Goal: Task Accomplishment & Management: Use online tool/utility

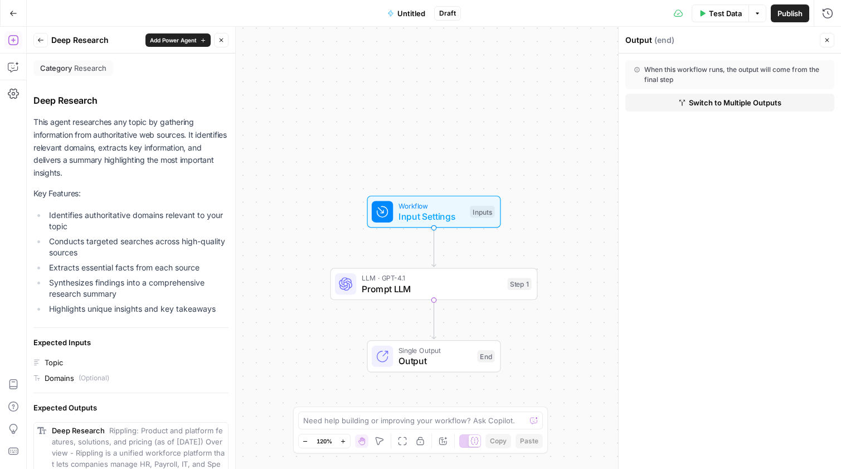
click at [46, 42] on button "Back" at bounding box center [40, 40] width 14 height 14
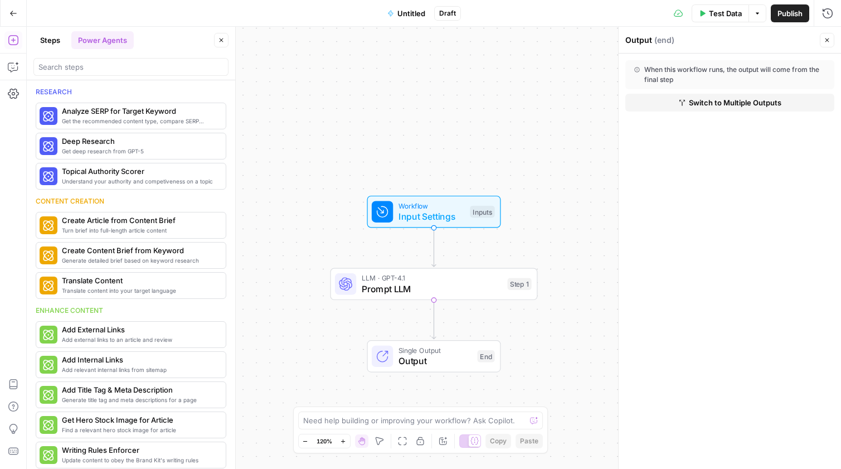
click at [116, 72] on div at bounding box center [130, 67] width 195 height 18
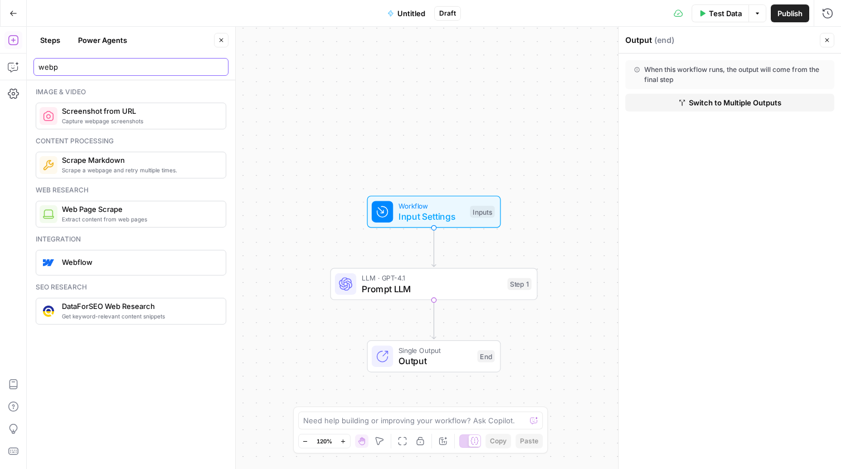
type input "webp"
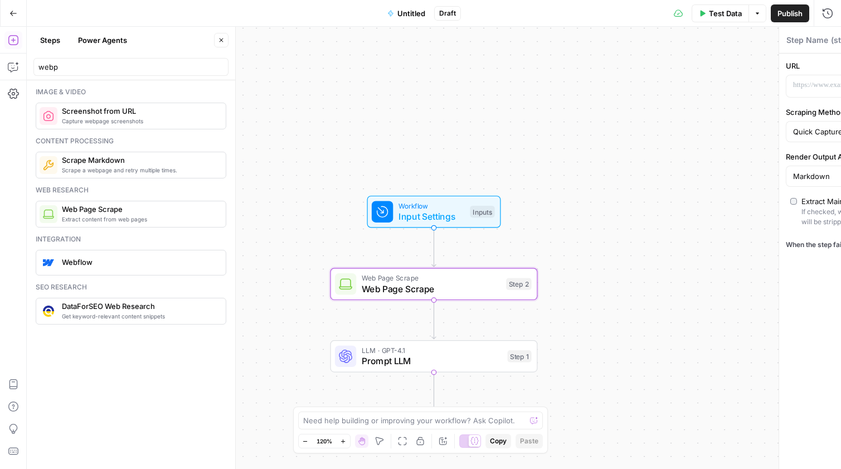
type textarea "Web Page Scrape"
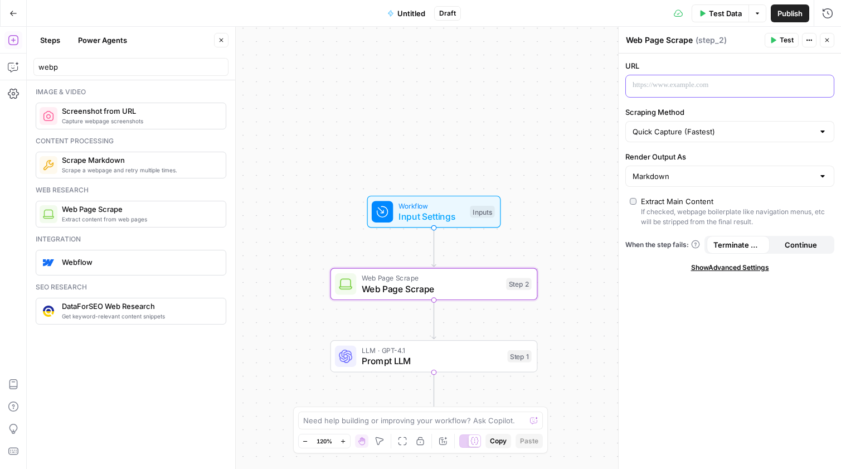
click at [692, 91] on div at bounding box center [721, 86] width 190 height 22
click at [700, 124] on div "Quick Capture (Fastest)" at bounding box center [729, 131] width 209 height 21
type input "Quick Capture (Fastest)"
click at [703, 57] on div "URL “/” to reference Variables Menu Scraping Method Quick Capture (Fastest) Ren…" at bounding box center [730, 261] width 222 height 415
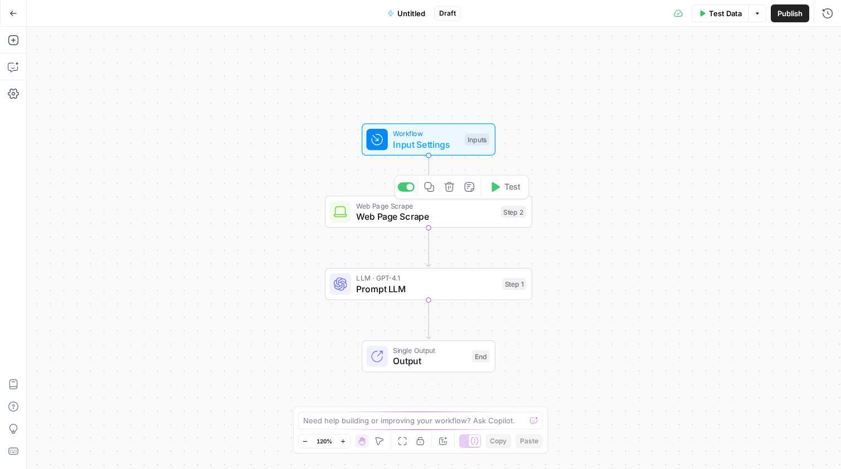
click at [460, 223] on div "Web Page Scrape Web Page Scrape Step 2 Copy step Delete step Add Note Test" at bounding box center [428, 212] width 207 height 32
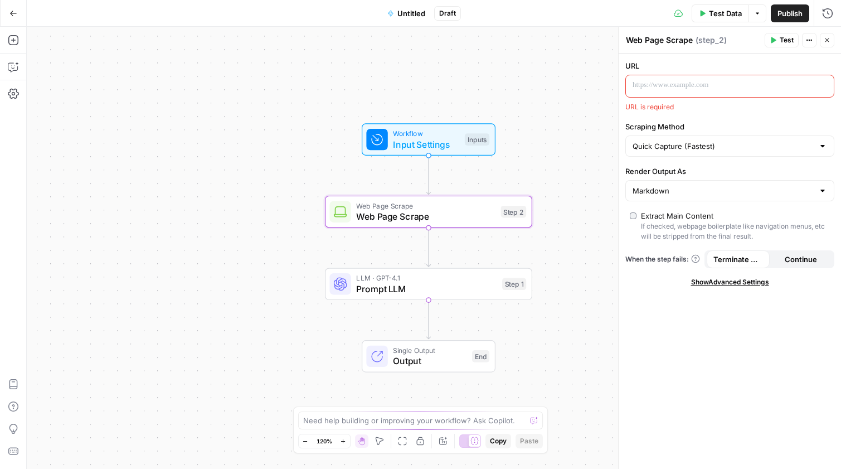
click at [816, 38] on button "Actions" at bounding box center [809, 40] width 14 height 14
click at [653, 284] on div "Show Advanced Settings" at bounding box center [729, 282] width 209 height 10
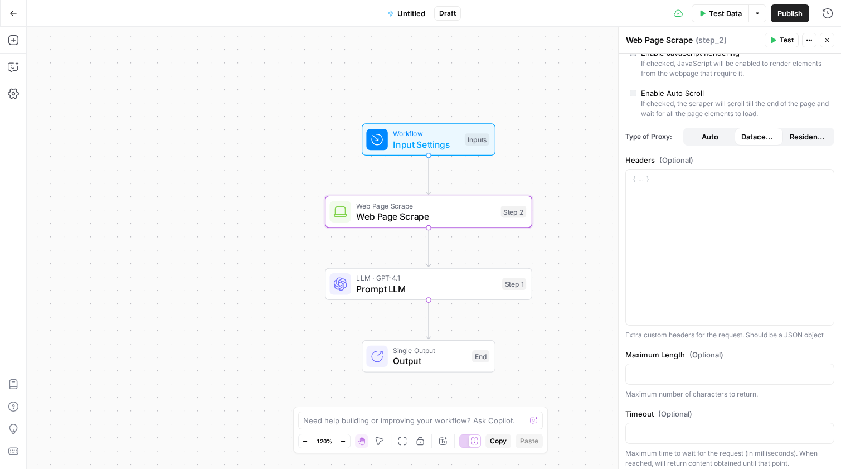
scroll to position [255, 0]
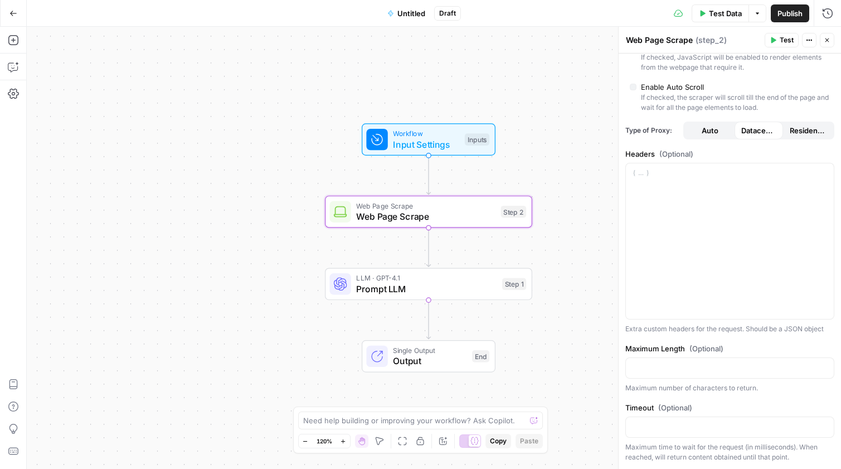
click at [706, 130] on span "Auto" at bounding box center [710, 130] width 17 height 11
type input "Custom"
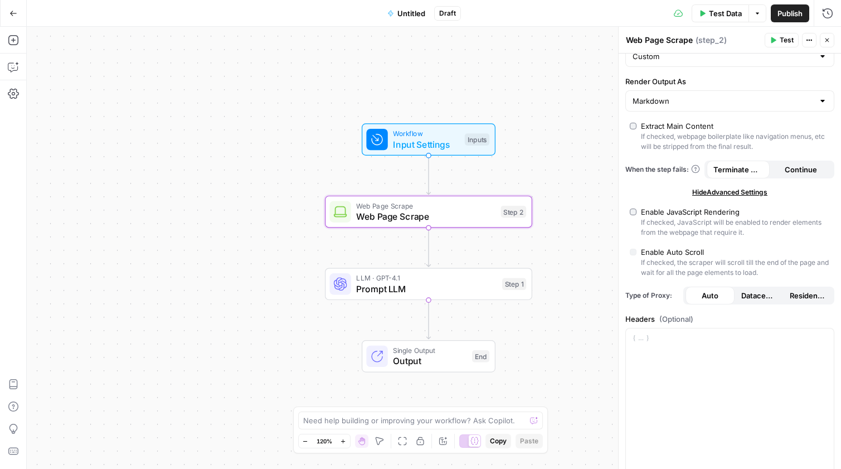
scroll to position [0, 0]
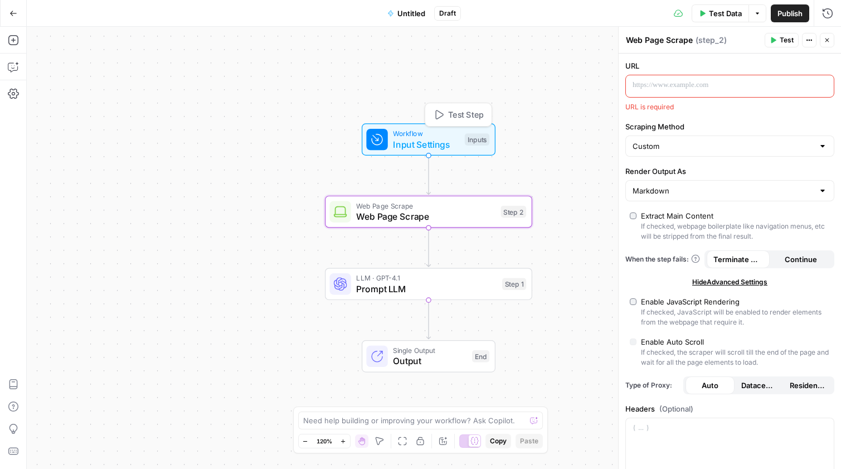
click at [453, 140] on span "Input Settings" at bounding box center [426, 144] width 66 height 13
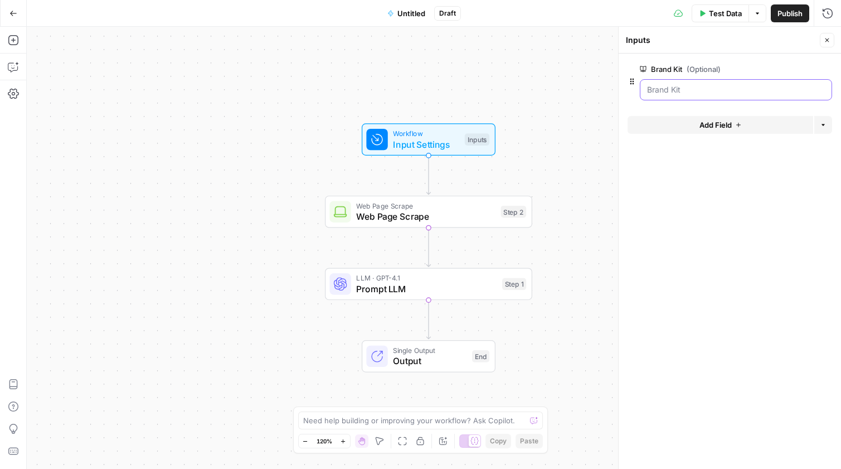
click at [697, 89] on Kit "Brand Kit (Optional)" at bounding box center [736, 89] width 178 height 11
click at [726, 124] on span "Add Field" at bounding box center [716, 124] width 32 height 11
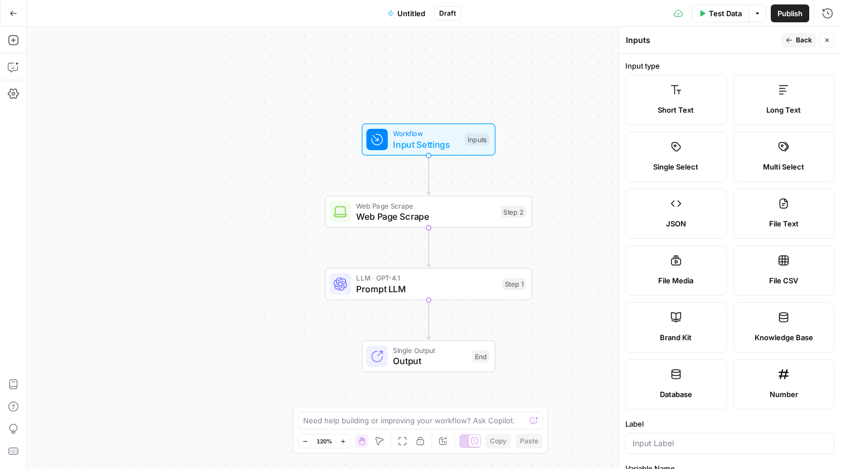
click at [682, 111] on span "Short Text" at bounding box center [676, 109] width 36 height 11
click at [678, 95] on icon at bounding box center [676, 89] width 11 height 11
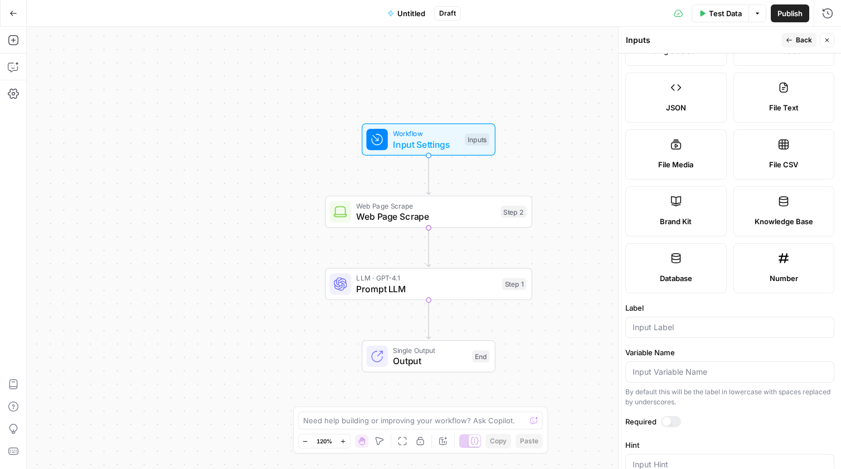
scroll to position [117, 0]
click at [655, 323] on input "Label" at bounding box center [730, 326] width 195 height 11
type input "URL"
click at [660, 362] on div at bounding box center [729, 370] width 209 height 21
click at [657, 368] on input "Variable Name" at bounding box center [730, 370] width 195 height 11
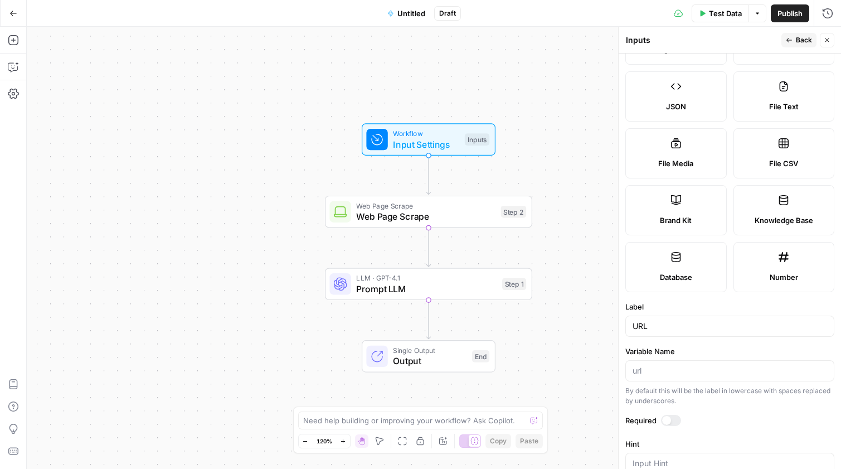
click at [668, 421] on div at bounding box center [666, 420] width 9 height 9
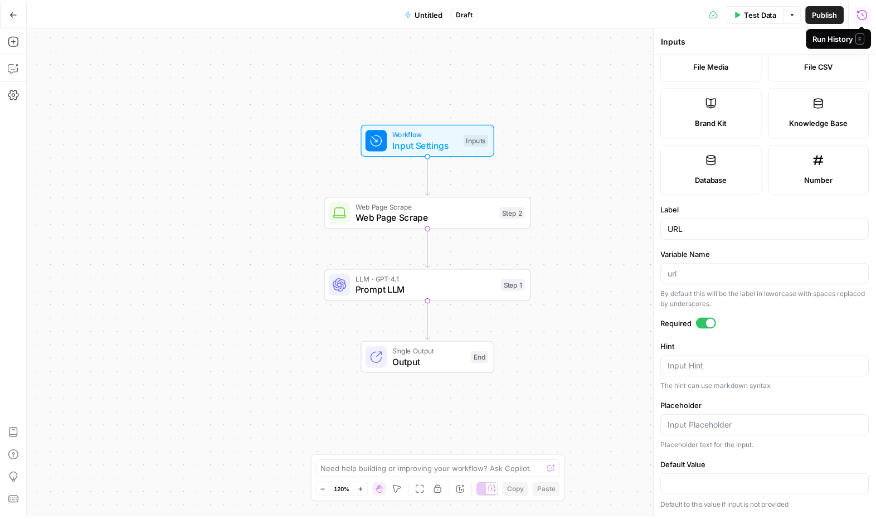
scroll to position [212, 0]
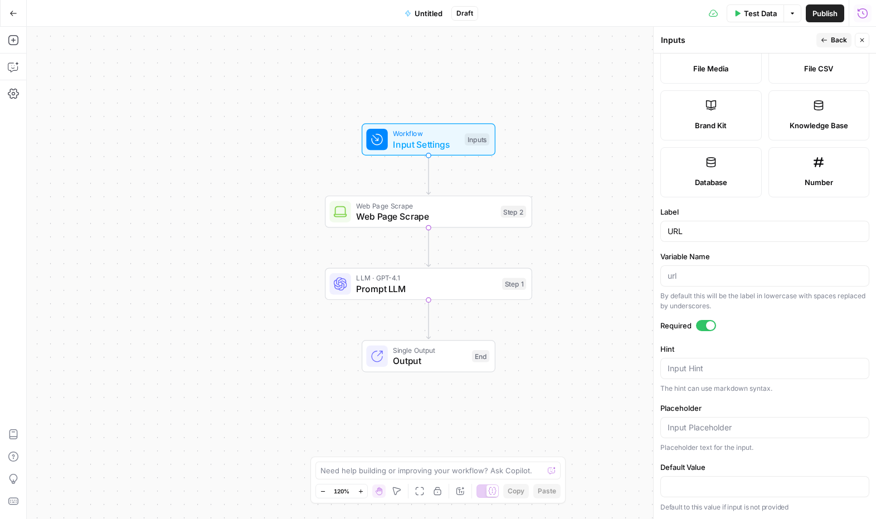
click at [826, 40] on icon "button" at bounding box center [825, 40] width 6 height 4
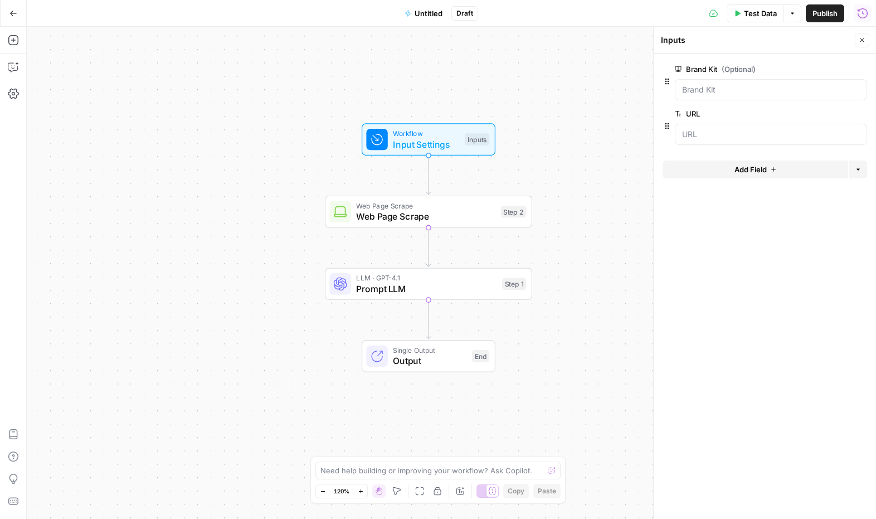
click at [744, 166] on span "Add Field" at bounding box center [751, 169] width 32 height 11
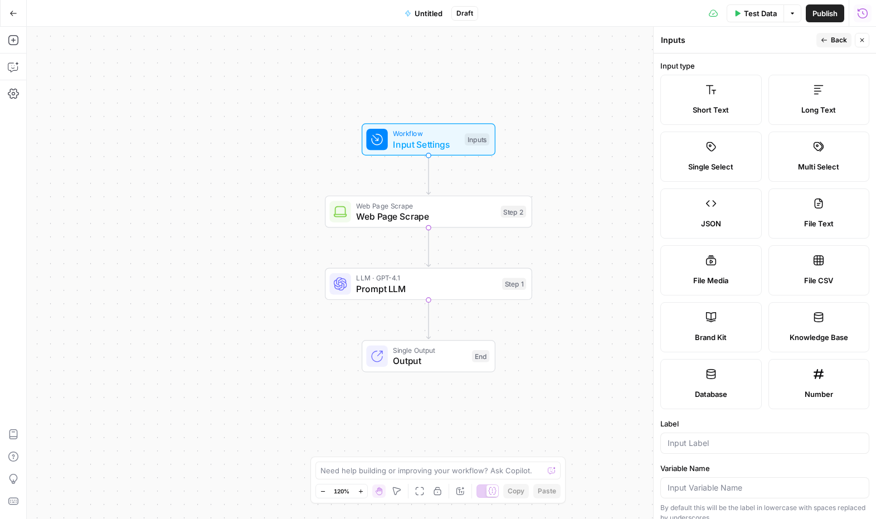
click at [713, 76] on label "Short Text" at bounding box center [711, 100] width 101 height 50
click at [713, 92] on icon at bounding box center [711, 89] width 11 height 11
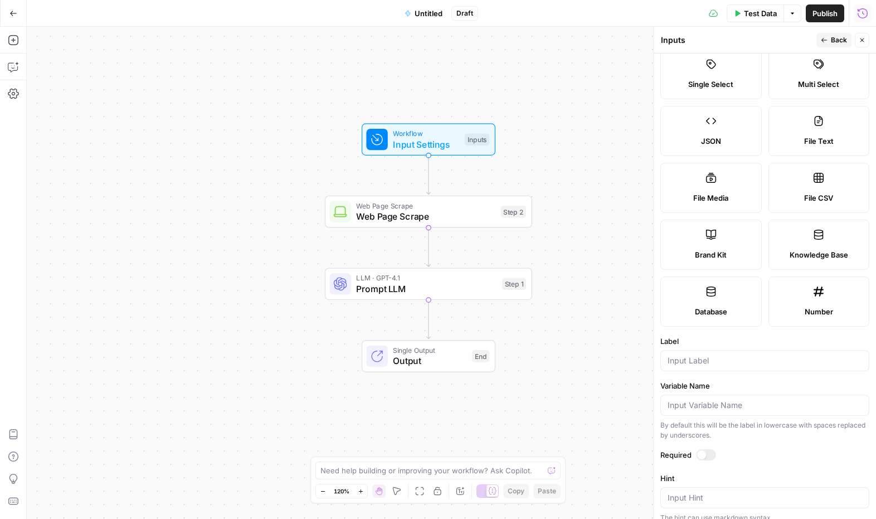
scroll to position [95, 0]
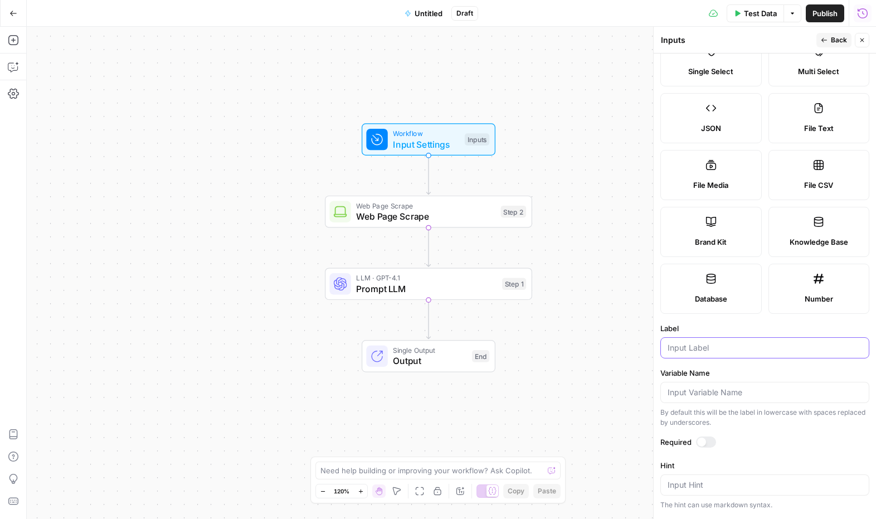
click at [696, 345] on input "Label" at bounding box center [765, 347] width 195 height 11
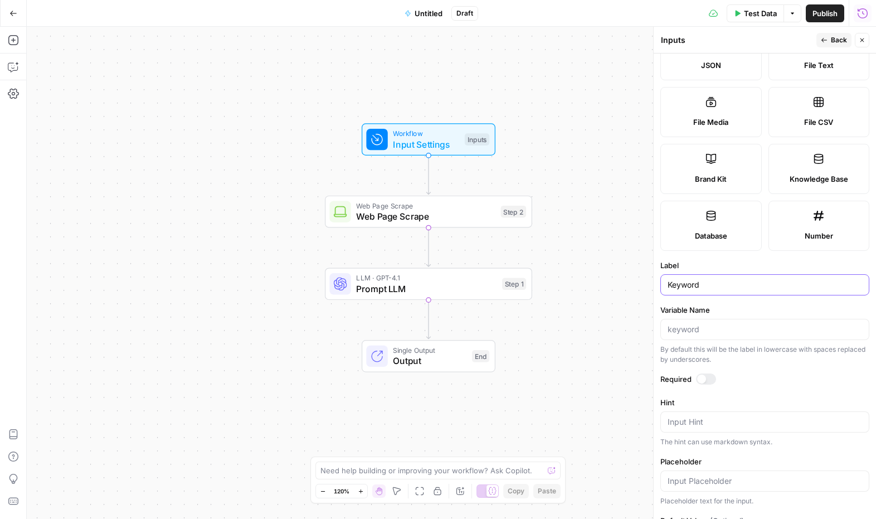
scroll to position [159, 0]
type input "Keyword"
click at [707, 379] on div at bounding box center [706, 377] width 20 height 11
click at [448, 211] on span "Web Page Scrape" at bounding box center [425, 216] width 139 height 13
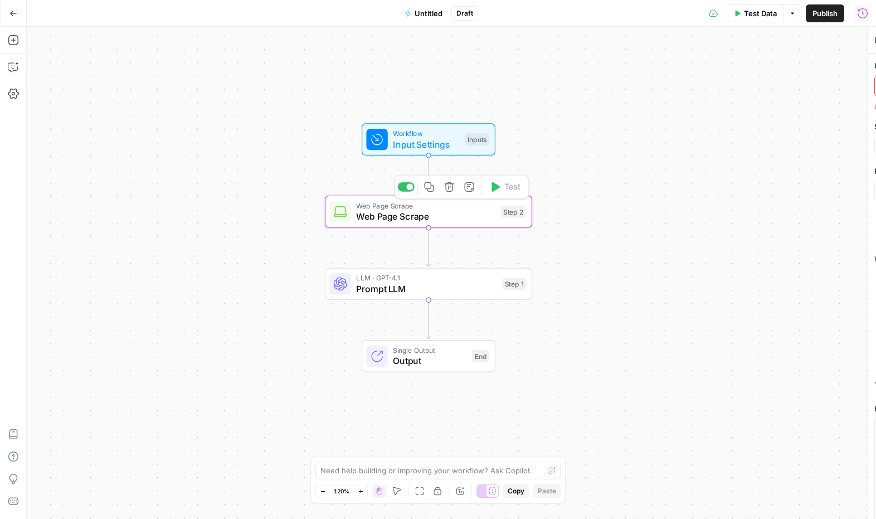
type textarea "Web Page Scrape"
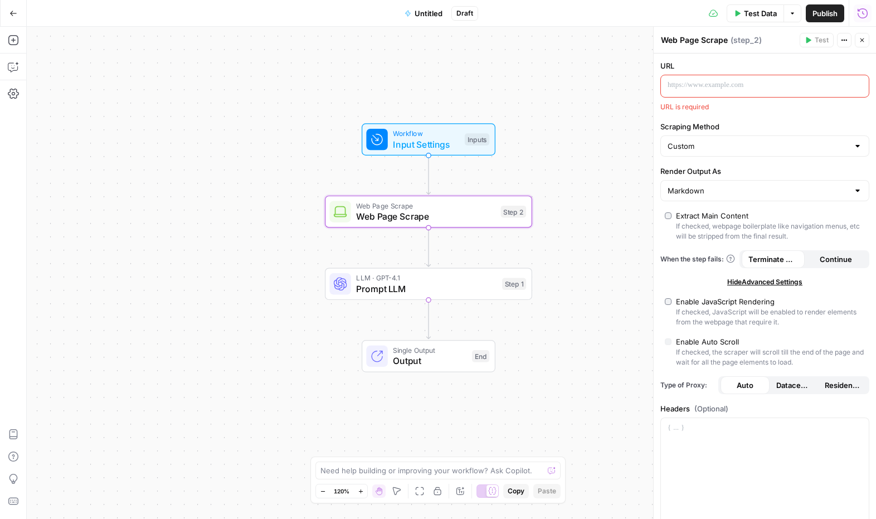
click at [704, 83] on p at bounding box center [756, 85] width 177 height 11
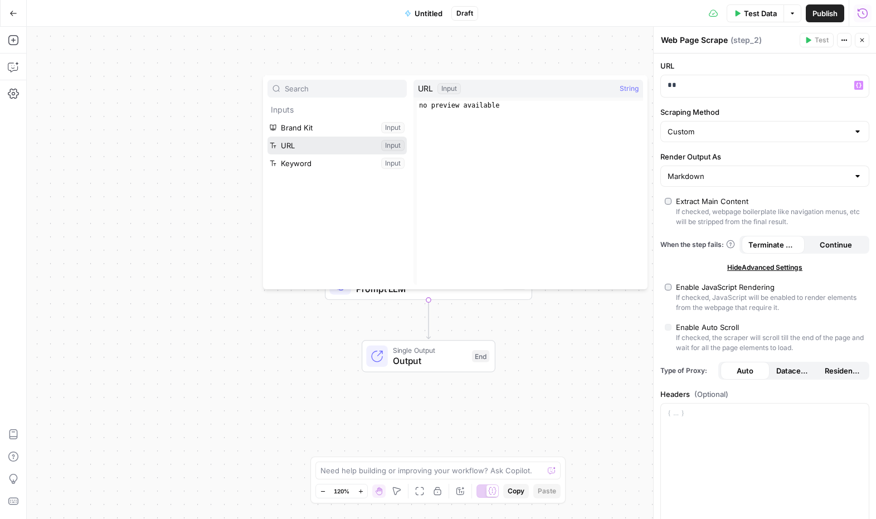
click at [306, 148] on button "Select variable URL" at bounding box center [337, 146] width 139 height 18
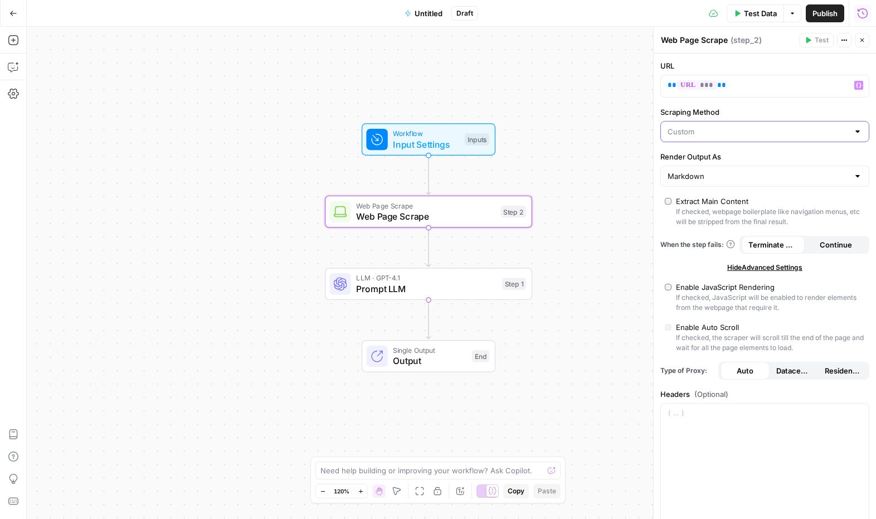
click at [767, 129] on input "Scraping Method" at bounding box center [758, 131] width 181 height 11
click at [726, 165] on button "Quick Capture (Fastest)" at bounding box center [765, 160] width 199 height 16
type input "Quick Capture (Fastest)"
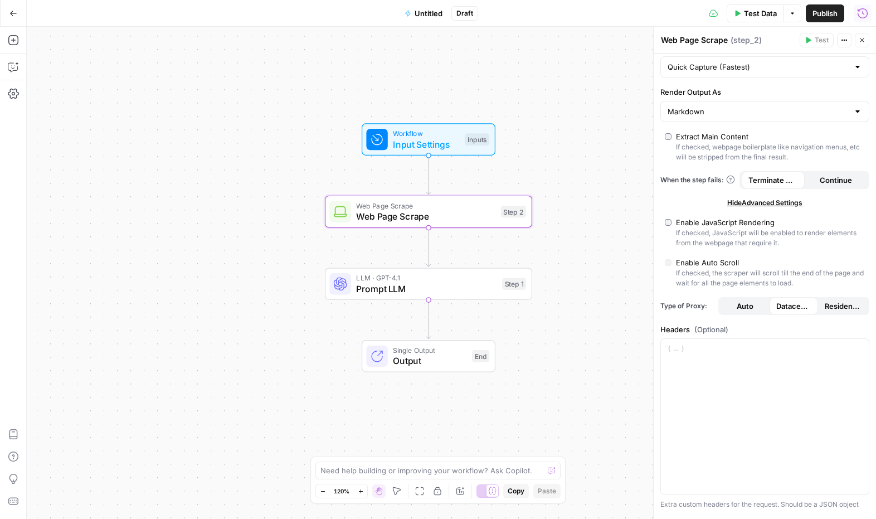
scroll to position [67, 0]
click at [441, 138] on span "Input Settings" at bounding box center [426, 144] width 66 height 13
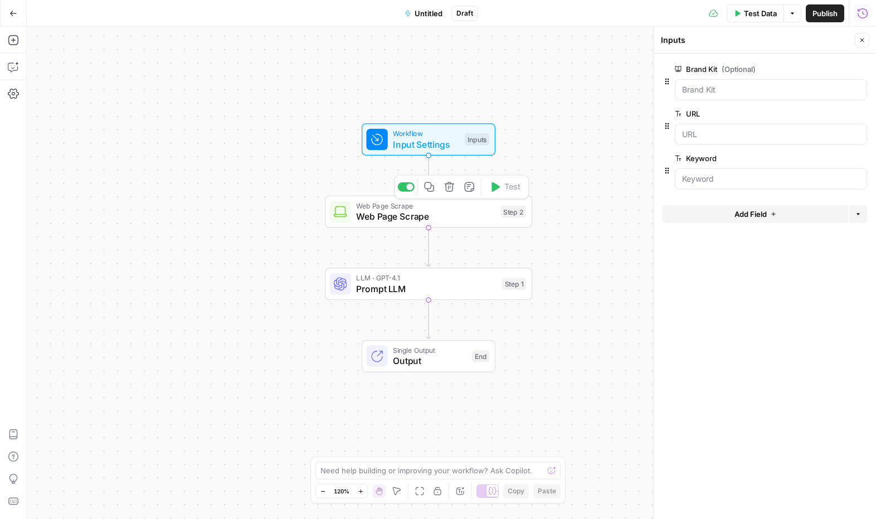
click at [428, 214] on span "Web Page Scrape" at bounding box center [425, 216] width 139 height 13
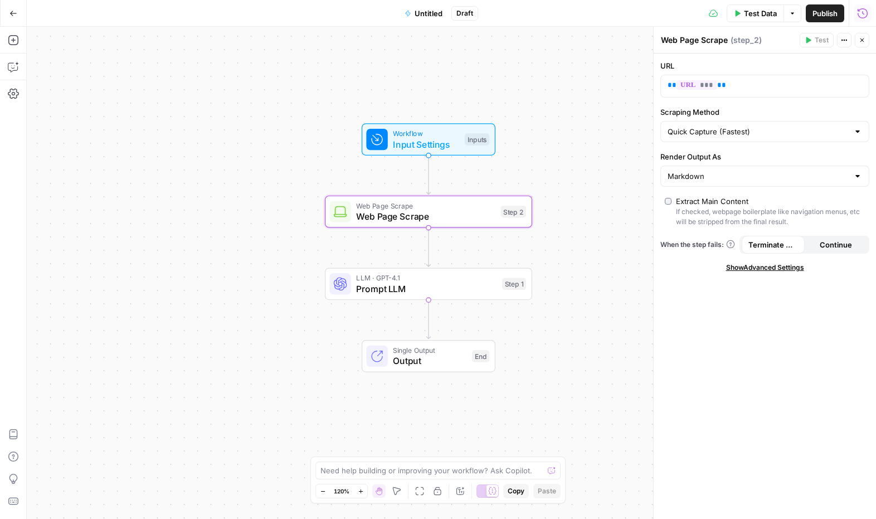
click at [438, 147] on span "Input Settings" at bounding box center [426, 144] width 66 height 13
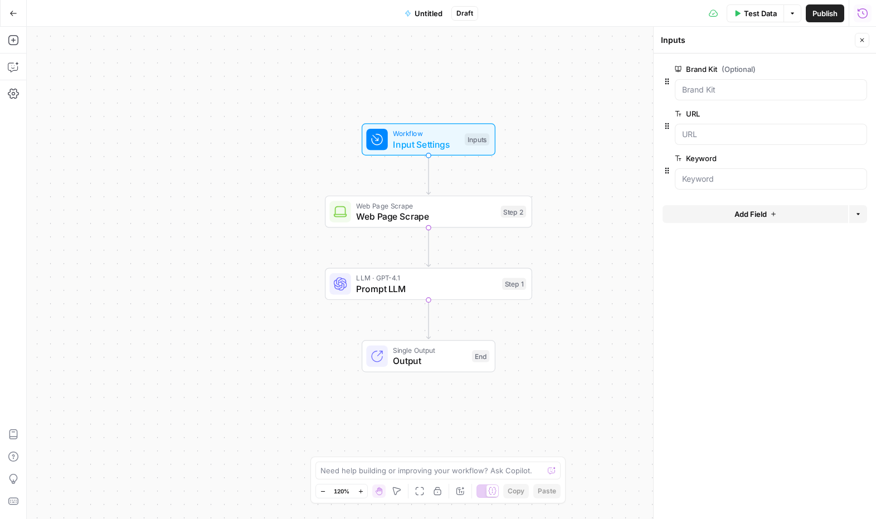
click at [707, 156] on label "Keyword" at bounding box center [739, 158] width 129 height 11
click at [707, 173] on input "Keyword" at bounding box center [771, 178] width 178 height 11
click at [679, 167] on div "Keyword edit field Delete group" at bounding box center [771, 171] width 192 height 38
click at [817, 159] on span "edit field" at bounding box center [825, 158] width 25 height 9
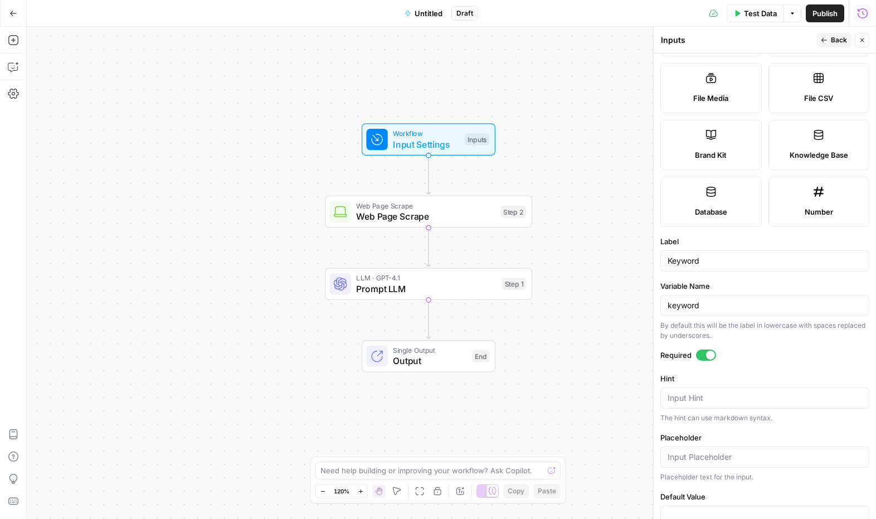
scroll to position [212, 0]
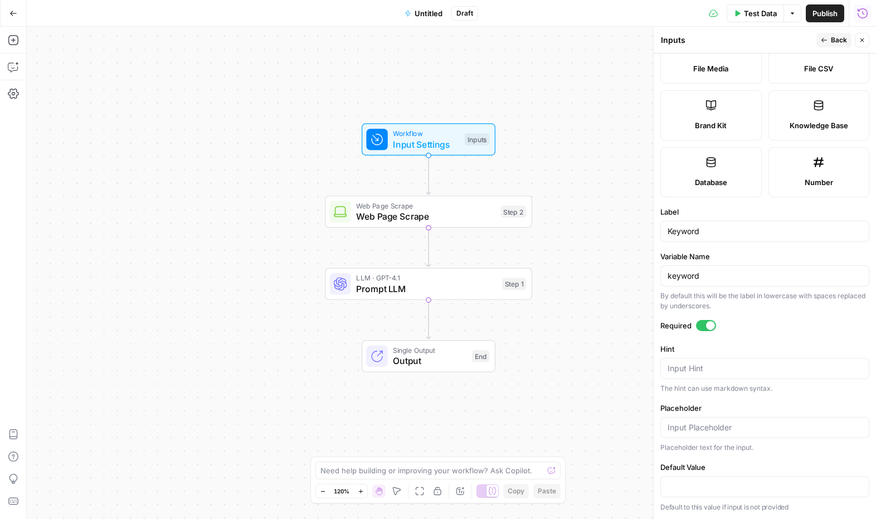
click at [424, 220] on span "Web Page Scrape" at bounding box center [425, 216] width 139 height 13
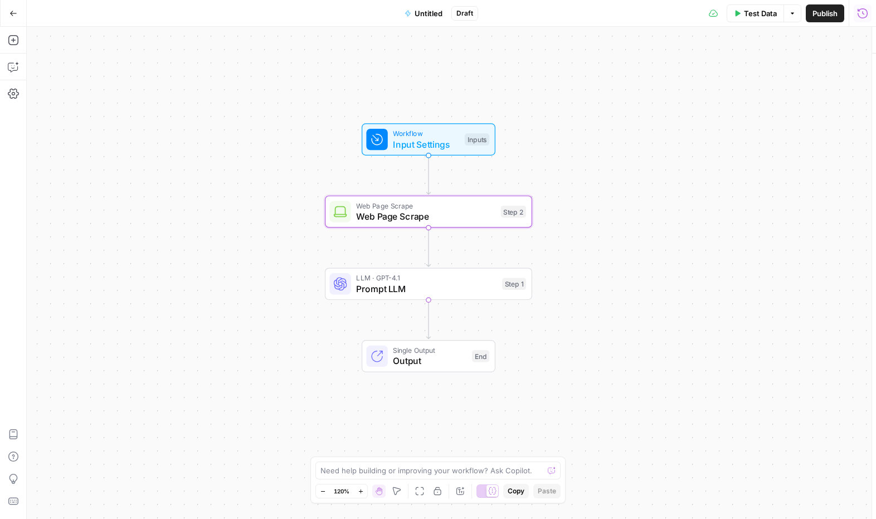
type textarea "Web Page Scrape"
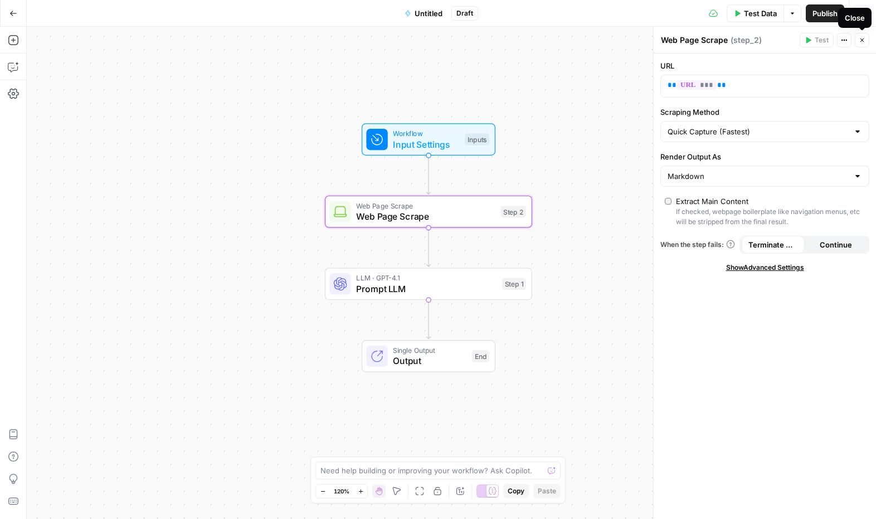
click at [841, 41] on icon "button" at bounding box center [863, 40] width 4 height 4
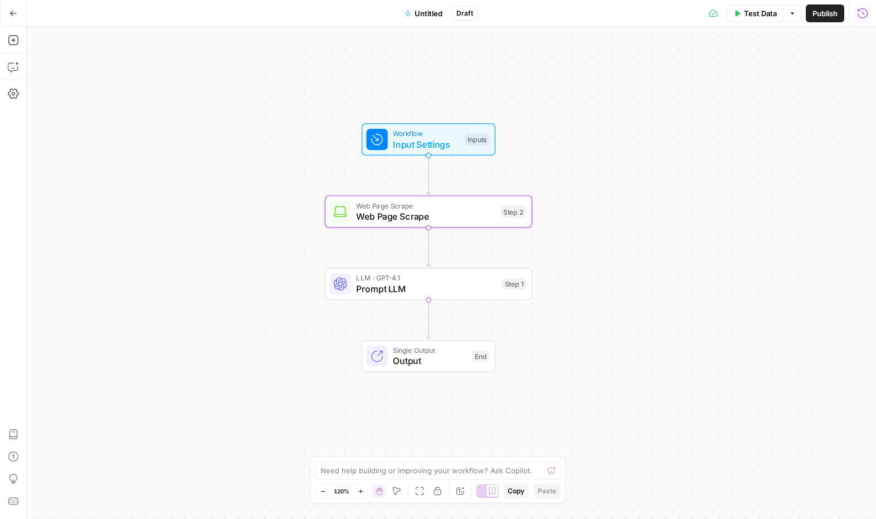
click at [453, 224] on div "Web Page Scrape Web Page Scrape Step 2 Copy step Delete step Add Note Test" at bounding box center [428, 212] width 207 height 32
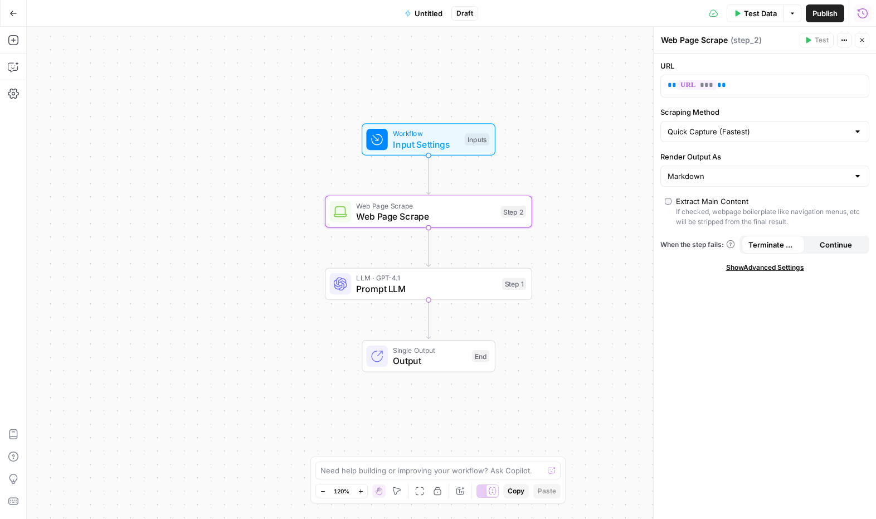
click at [840, 37] on button "Actions" at bounding box center [844, 40] width 14 height 14
click at [367, 214] on span "Web Page Scrape" at bounding box center [425, 216] width 139 height 13
click at [463, 115] on span "Test Step" at bounding box center [466, 115] width 36 height 12
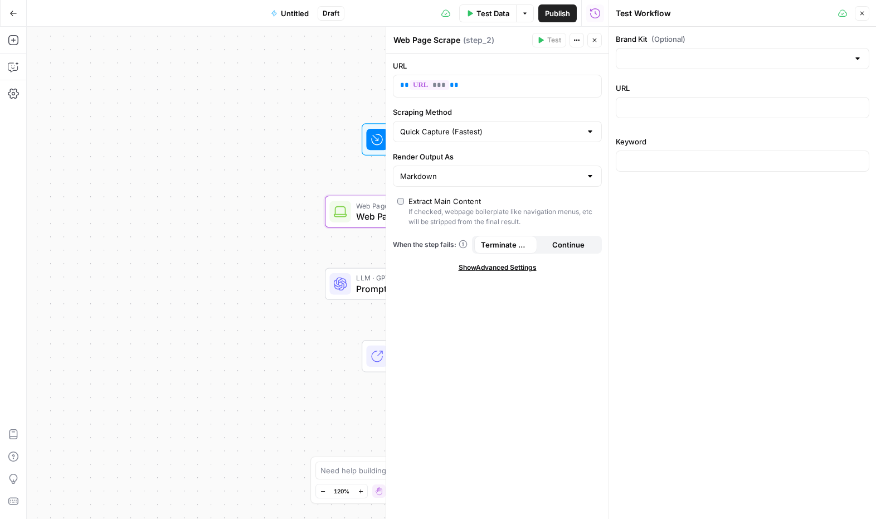
click at [645, 101] on div at bounding box center [743, 107] width 254 height 21
click at [733, 59] on input "Brand Kit (Optional)" at bounding box center [736, 58] width 226 height 11
click at [796, 51] on div at bounding box center [743, 58] width 254 height 21
click at [659, 98] on div "ID: 14412" at bounding box center [742, 97] width 235 height 10
type input "AirOps"
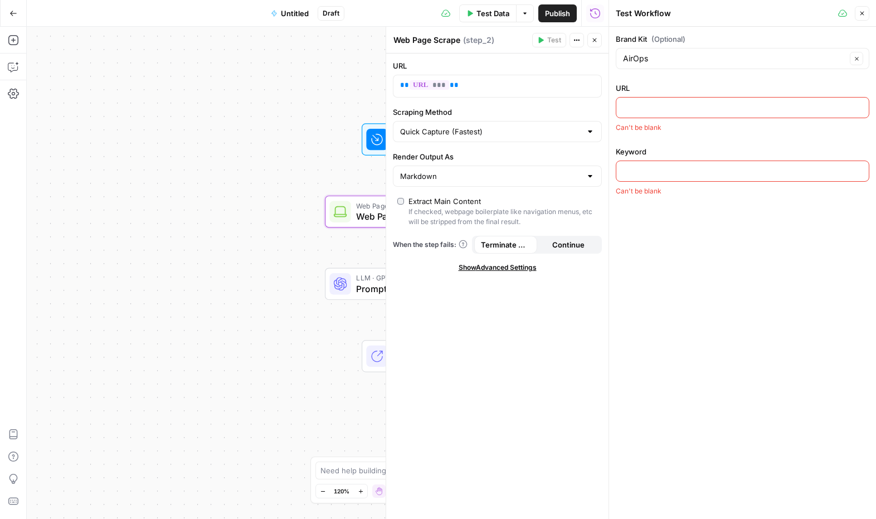
click at [638, 107] on input "URL" at bounding box center [742, 107] width 239 height 11
paste input "[URL][DOMAIN_NAME][PERSON_NAME][PERSON_NAME]"
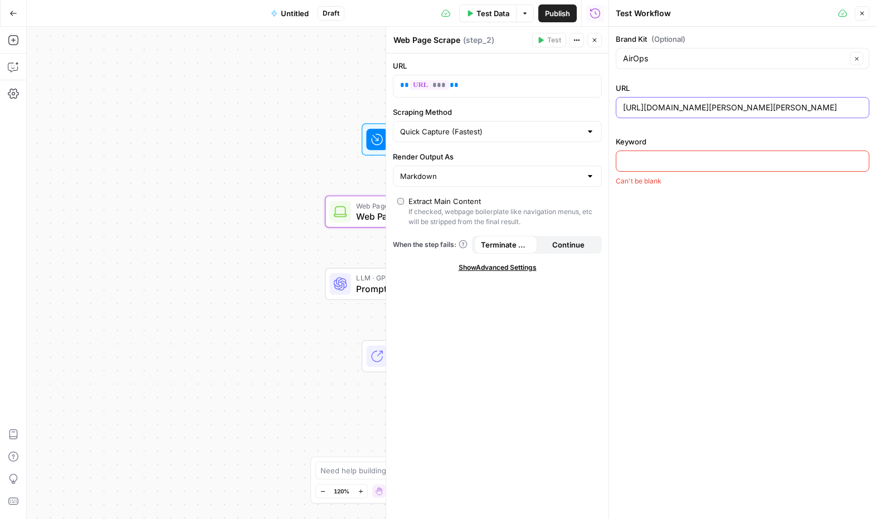
scroll to position [0, 89]
type input "[URL][DOMAIN_NAME][PERSON_NAME][PERSON_NAME]"
click at [653, 166] on input "Keyword" at bounding box center [742, 161] width 239 height 11
type input "S"
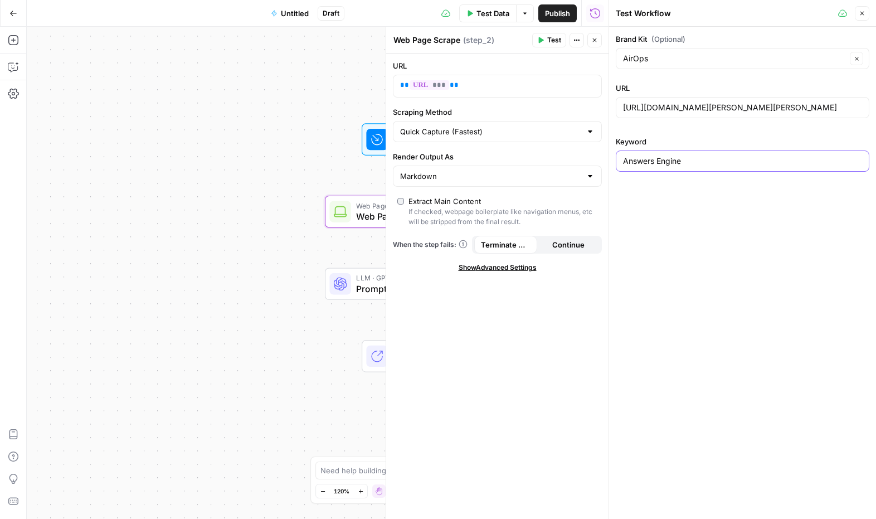
type input "Answers Engine"
click at [551, 45] on button "Test" at bounding box center [549, 40] width 34 height 14
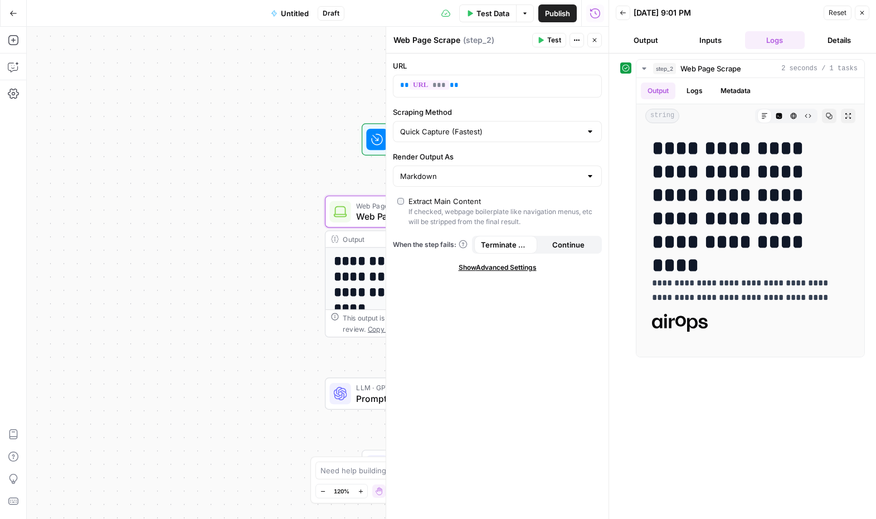
click at [228, 204] on div "**********" at bounding box center [318, 273] width 582 height 492
click at [236, 192] on div "**********" at bounding box center [318, 273] width 582 height 492
click at [332, 109] on div "**********" at bounding box center [318, 273] width 582 height 492
click at [841, 16] on button "Close" at bounding box center [862, 13] width 14 height 14
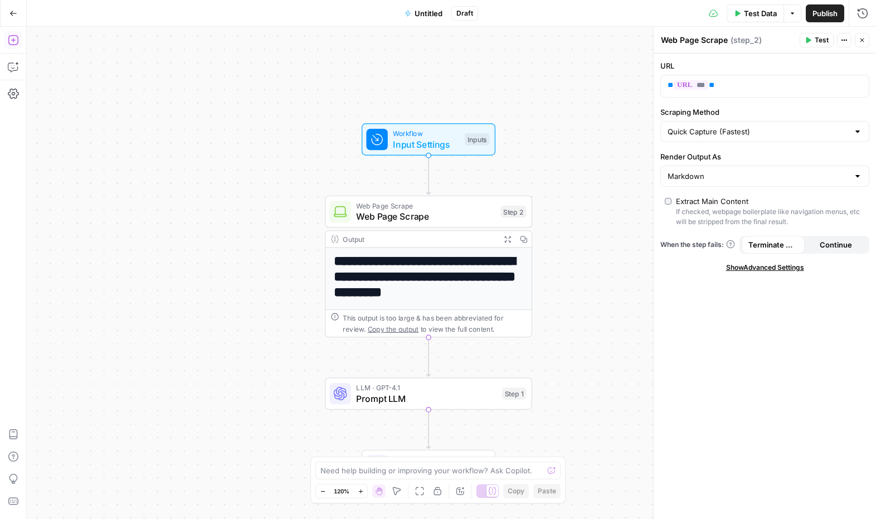
click at [9, 41] on icon "button" at bounding box center [13, 40] width 11 height 11
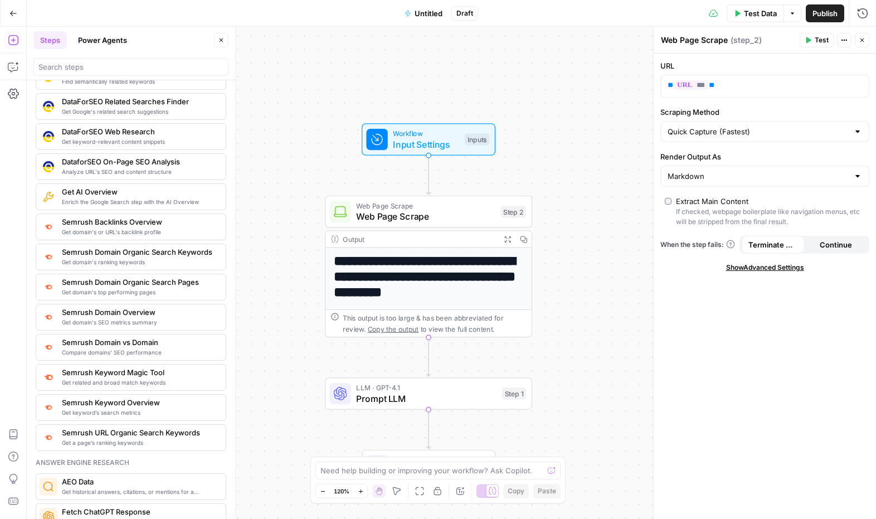
scroll to position [1138, 0]
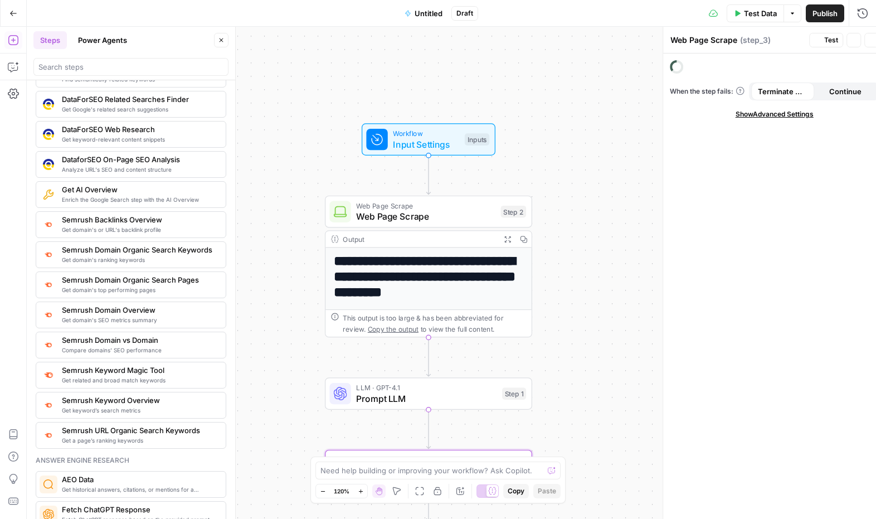
type textarea "Semrush Backlinks Overview"
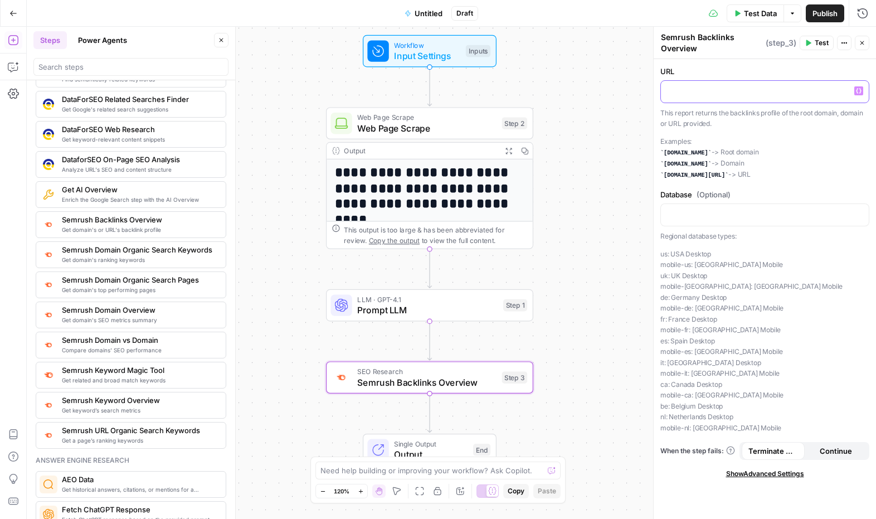
click at [700, 90] on p at bounding box center [765, 90] width 195 height 11
click at [841, 85] on p at bounding box center [765, 90] width 195 height 11
click at [841, 92] on button "Variables Menu" at bounding box center [859, 90] width 9 height 9
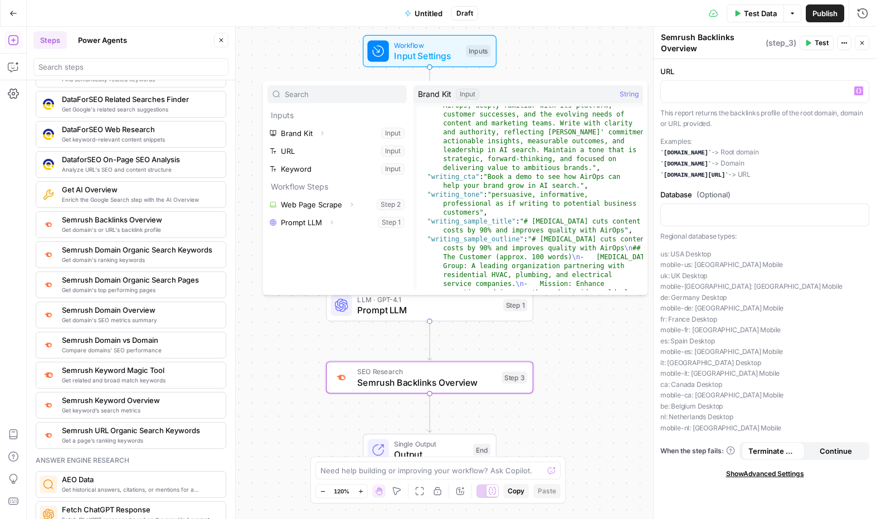
scroll to position [400, 0]
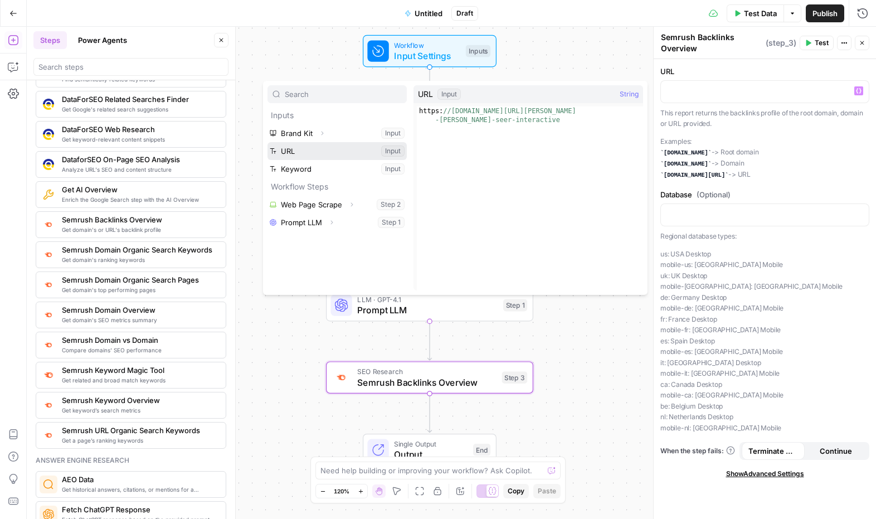
click at [306, 151] on button "Select variable URL" at bounding box center [337, 151] width 139 height 18
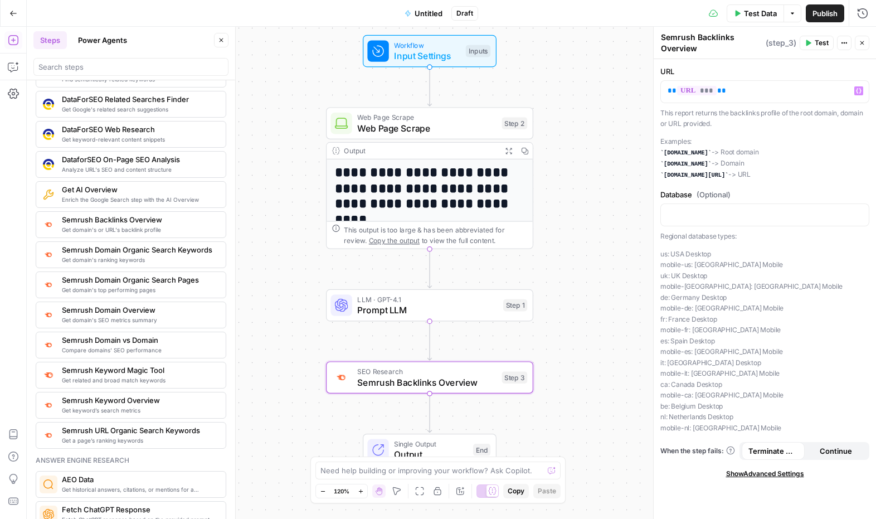
click at [816, 37] on button "Test" at bounding box center [817, 43] width 34 height 14
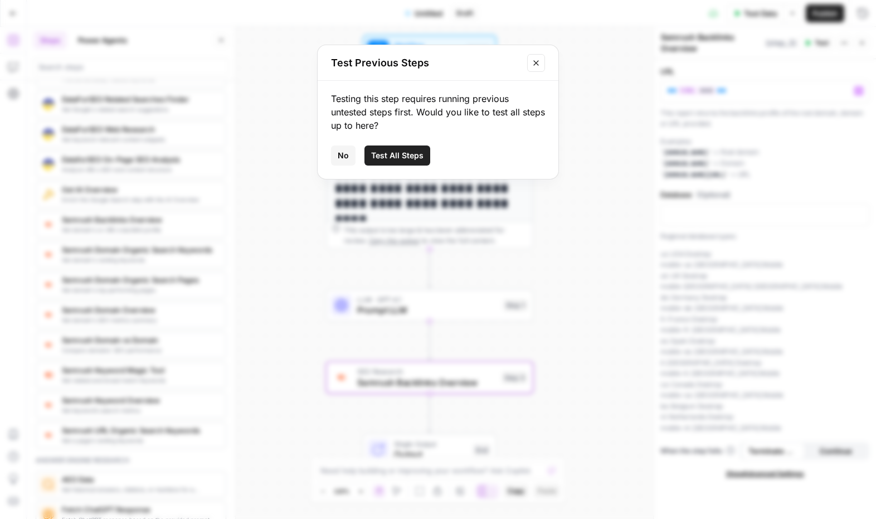
click at [541, 61] on button "Close modal" at bounding box center [536, 63] width 18 height 18
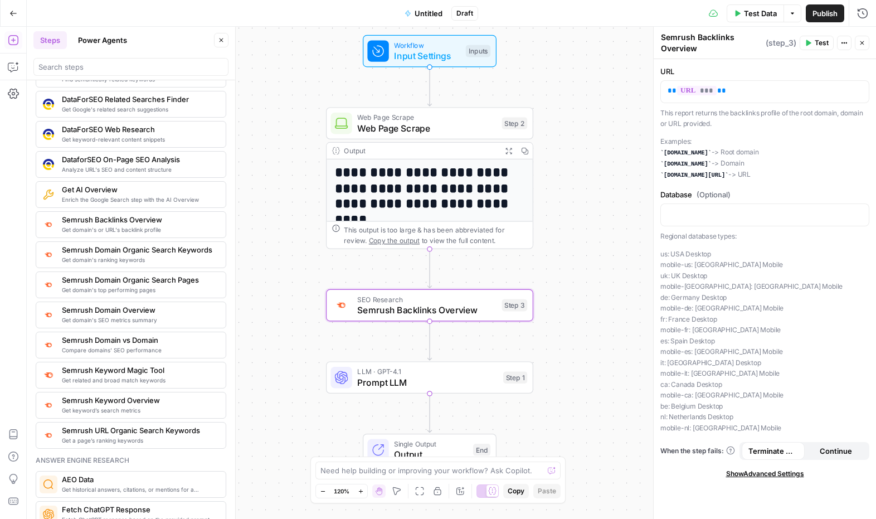
click at [819, 43] on span "Test" at bounding box center [822, 43] width 14 height 10
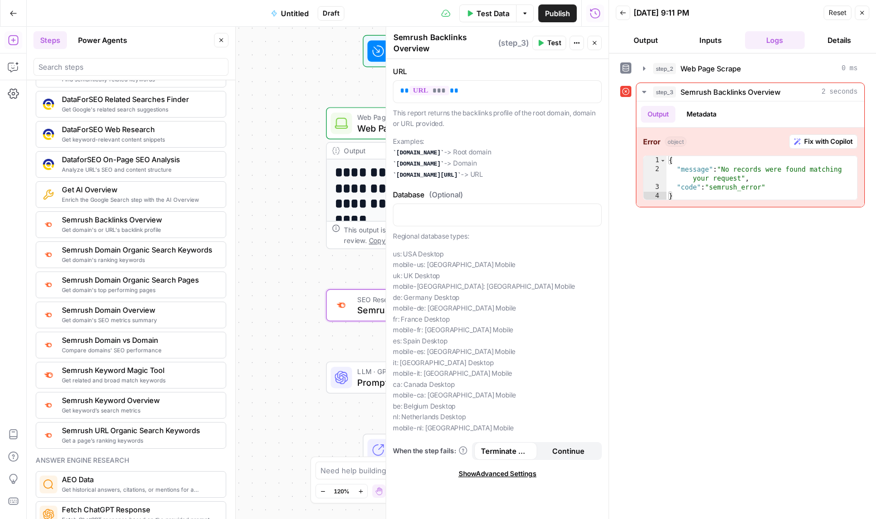
click at [841, 17] on button "Close" at bounding box center [862, 13] width 14 height 14
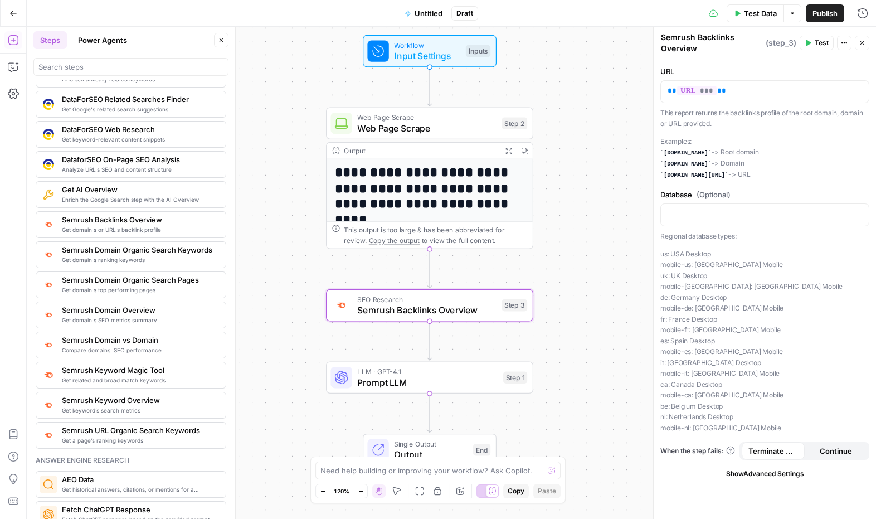
click at [752, 80] on div "** *** **" at bounding box center [765, 91] width 209 height 23
click at [736, 90] on p "** *** **" at bounding box center [765, 90] width 195 height 11
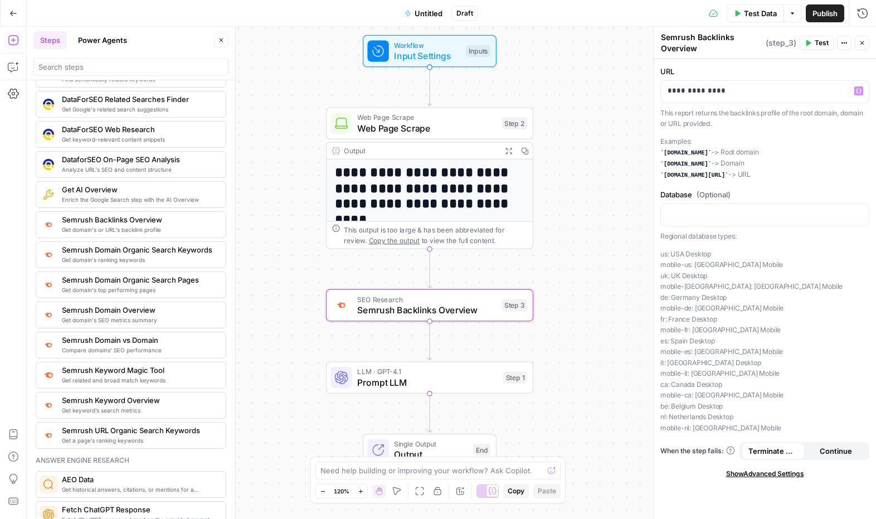
click at [818, 43] on span "Test" at bounding box center [822, 43] width 14 height 10
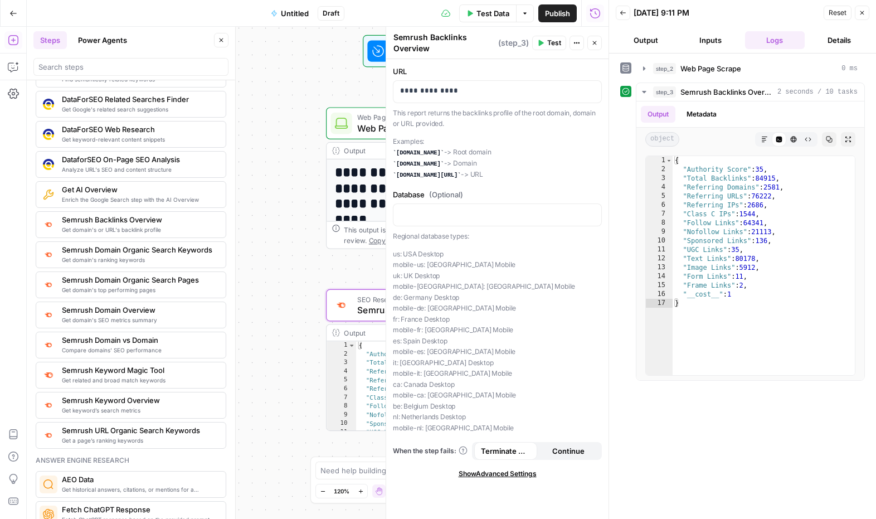
click at [841, 14] on icon "button" at bounding box center [862, 12] width 7 height 7
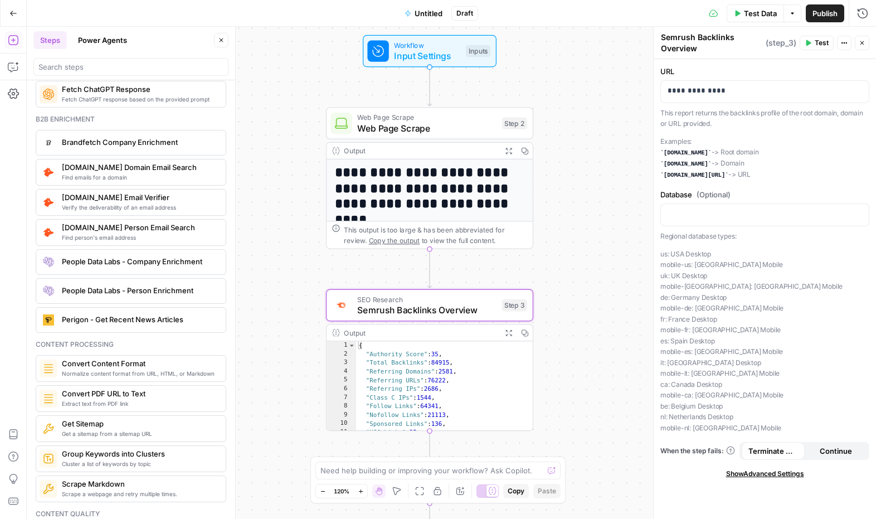
scroll to position [1561, 0]
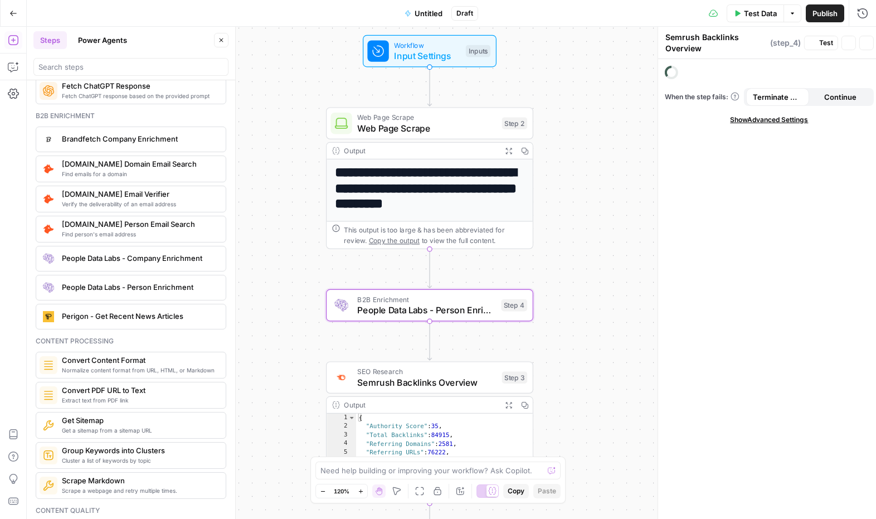
type textarea "People Data Labs - Person Enrichment"
